Goal: Transaction & Acquisition: Purchase product/service

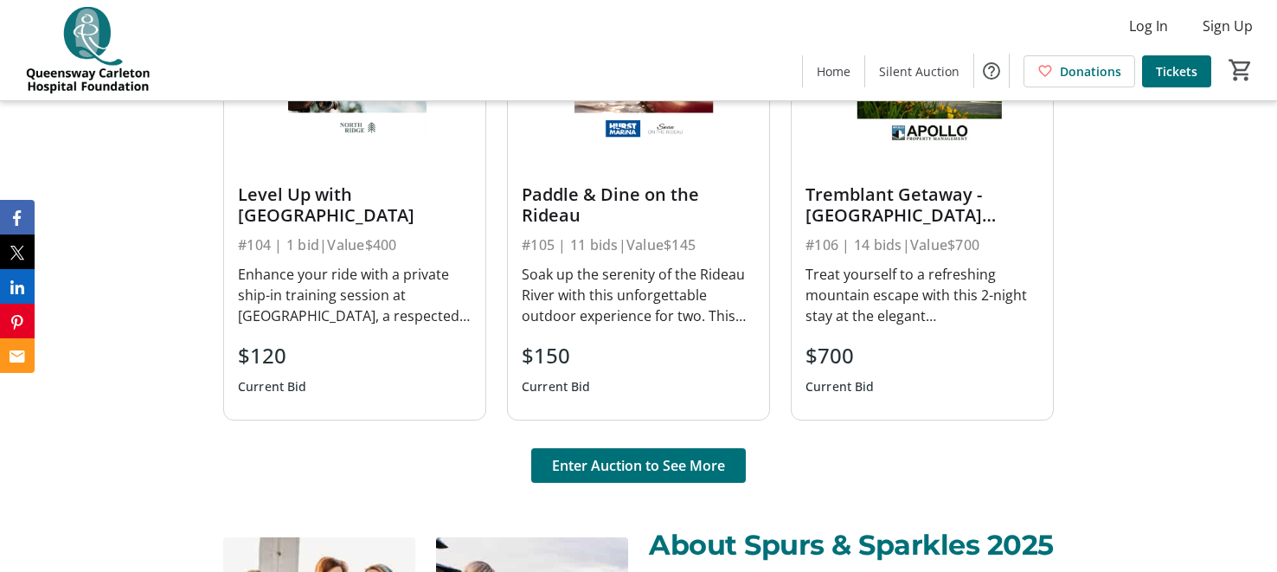
scroll to position [1299, 0]
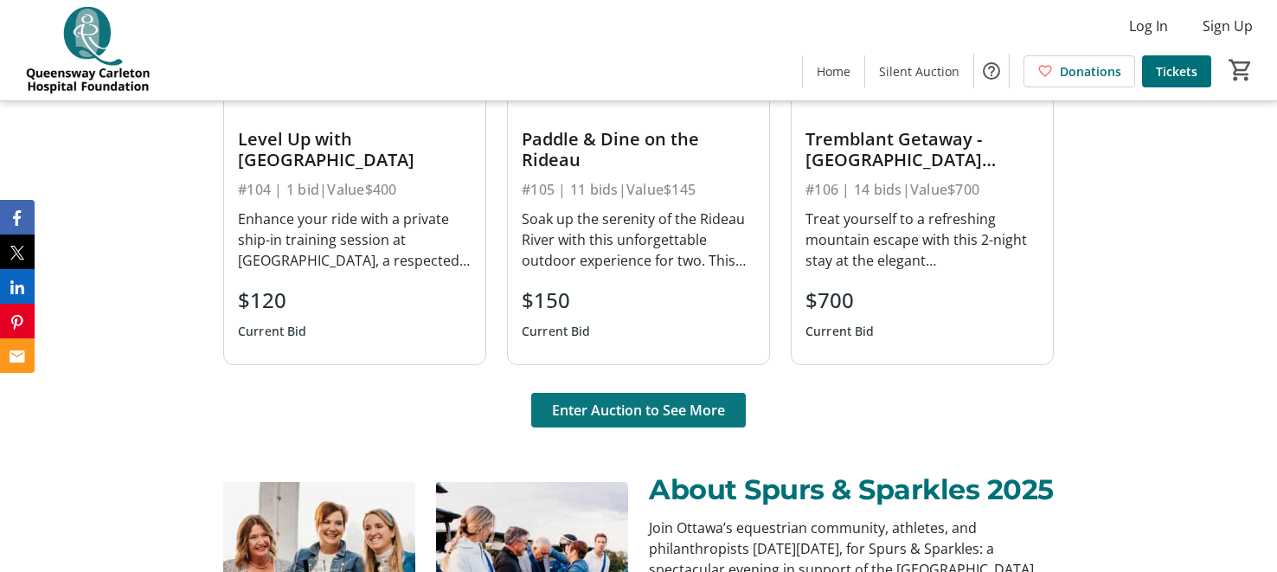
click at [651, 405] on span "Enter Auction to See More" at bounding box center [638, 410] width 173 height 21
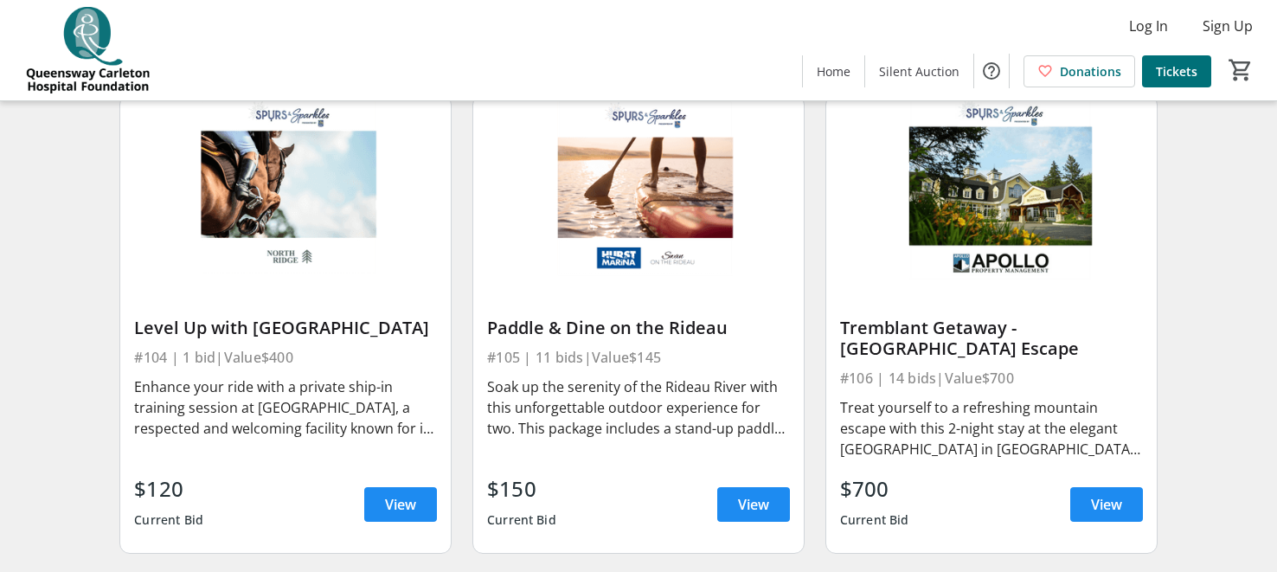
scroll to position [654, 0]
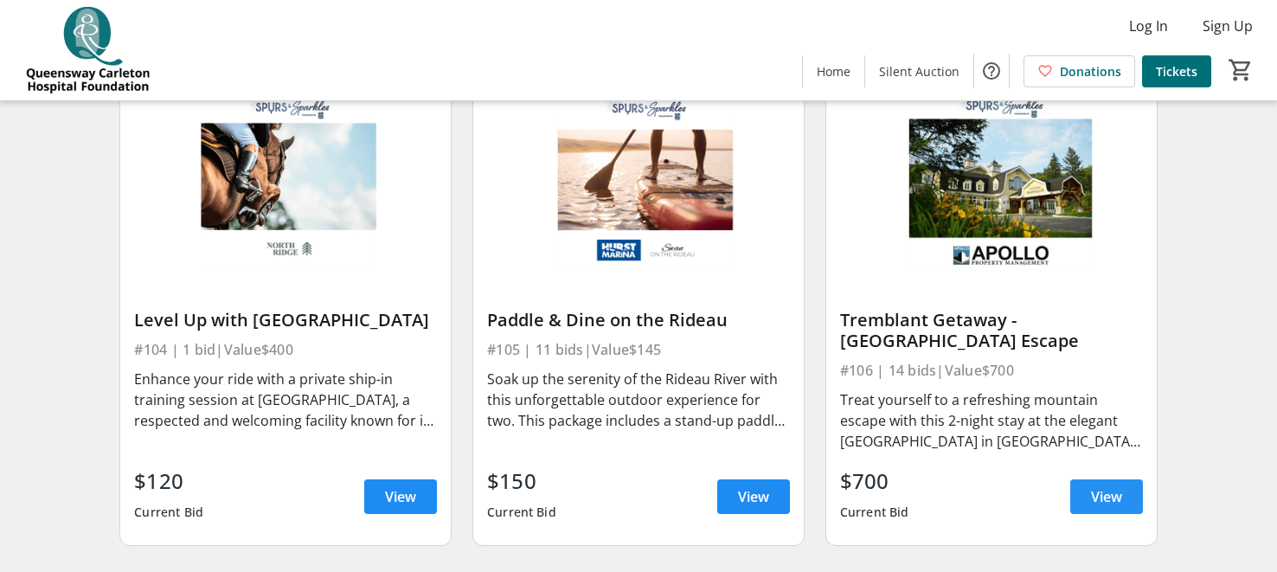
click at [1102, 492] on span "View" at bounding box center [1106, 496] width 31 height 21
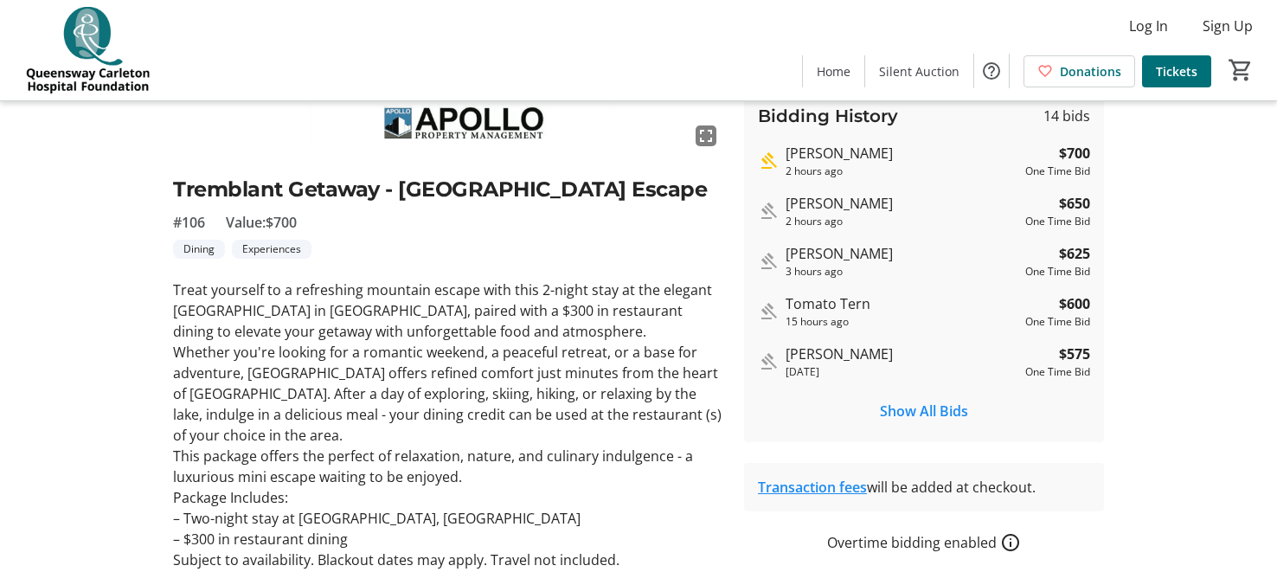
scroll to position [336, 0]
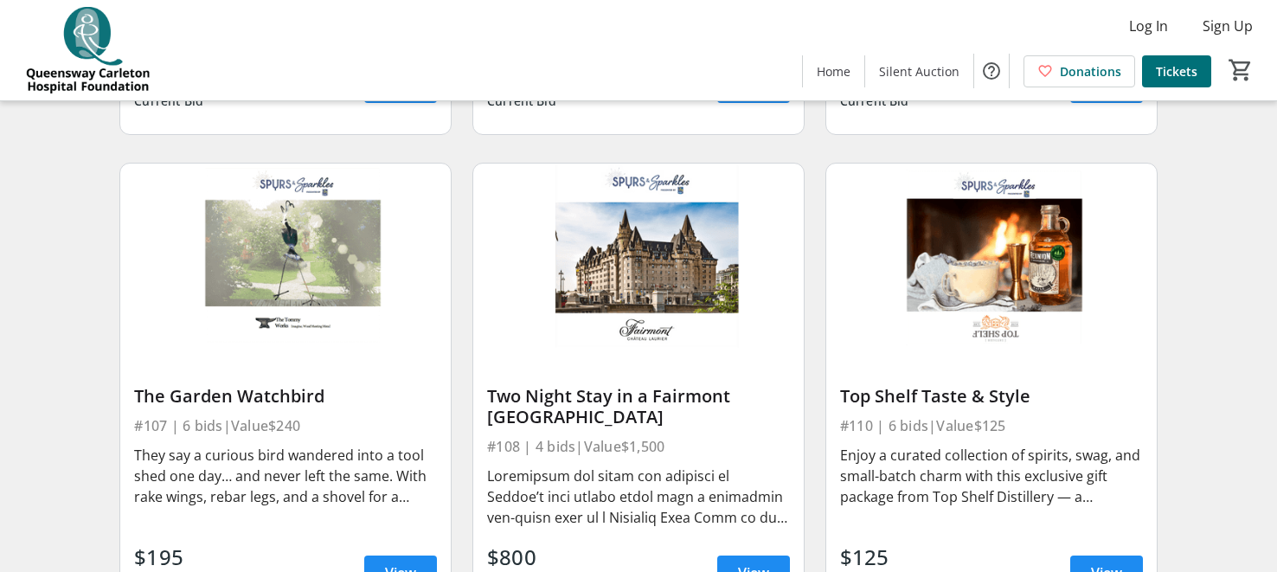
scroll to position [1070, 0]
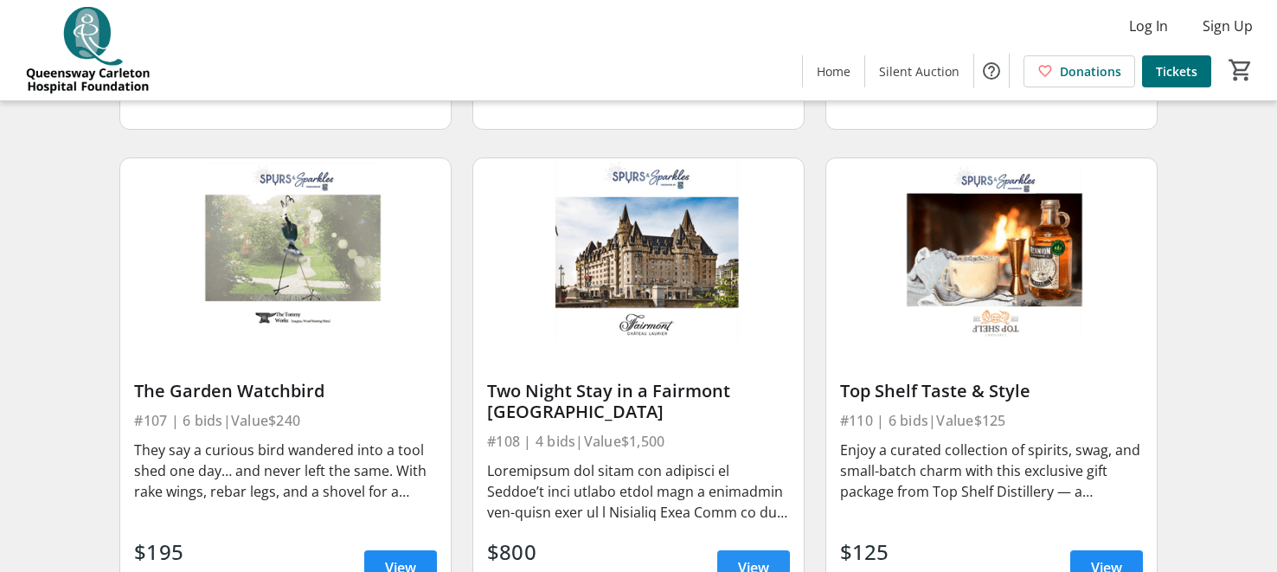
click at [751, 559] on span "View" at bounding box center [753, 567] width 31 height 21
